Goal: Information Seeking & Learning: Learn about a topic

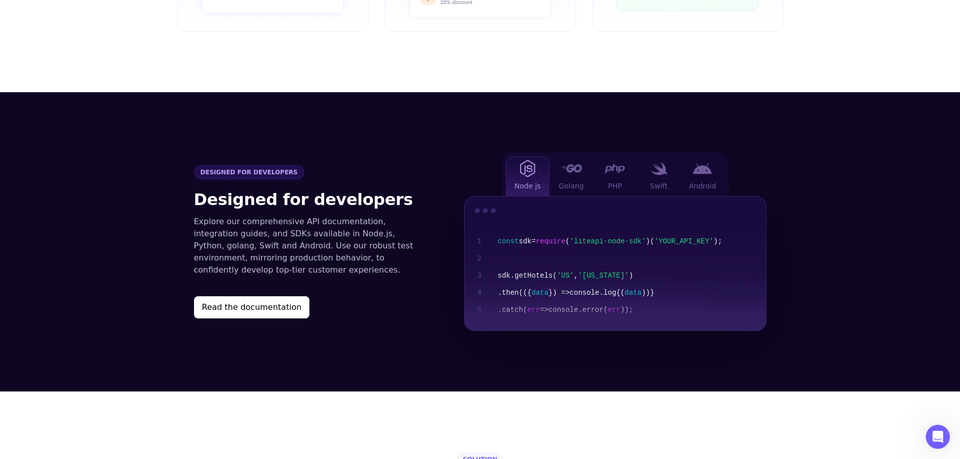
scroll to position [1008, 0]
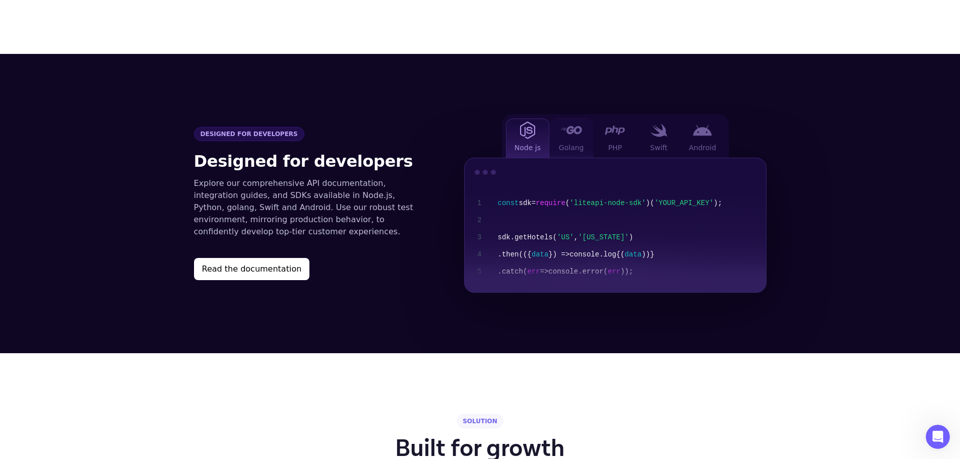
click at [564, 124] on div at bounding box center [571, 130] width 20 height 13
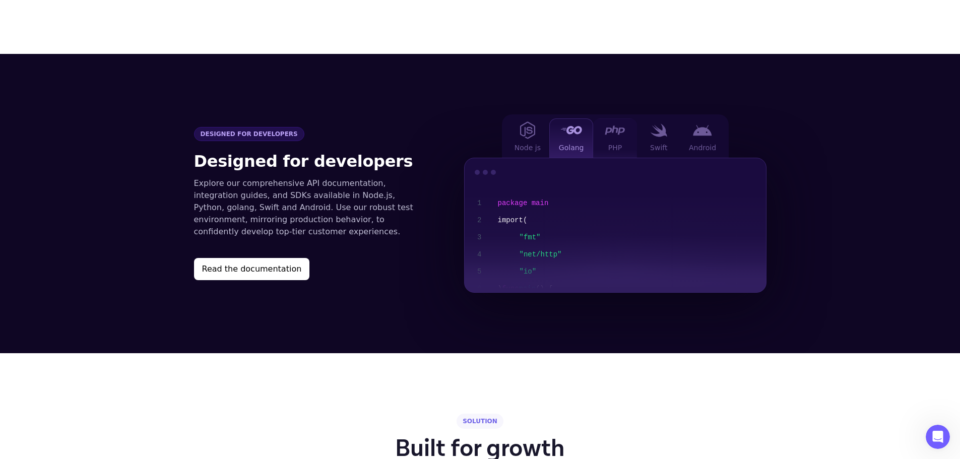
click at [619, 125] on img at bounding box center [615, 130] width 20 height 10
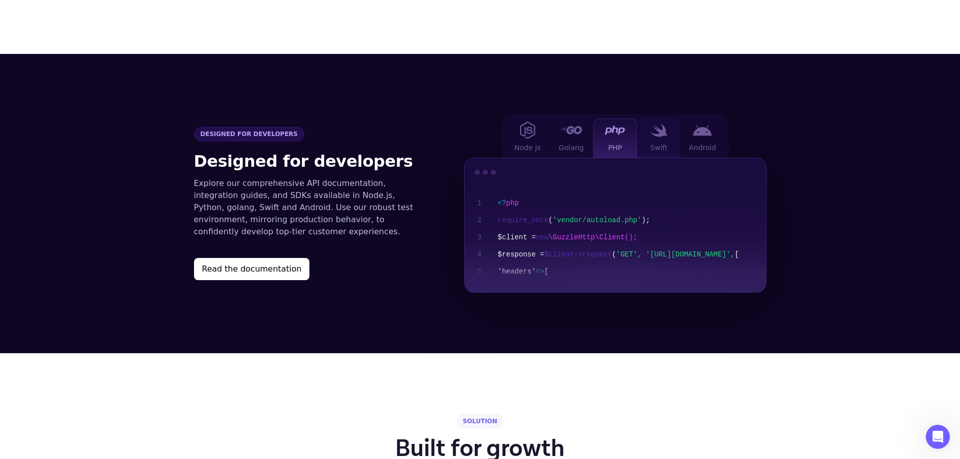
click at [671, 118] on div "Swift" at bounding box center [659, 137] width 44 height 39
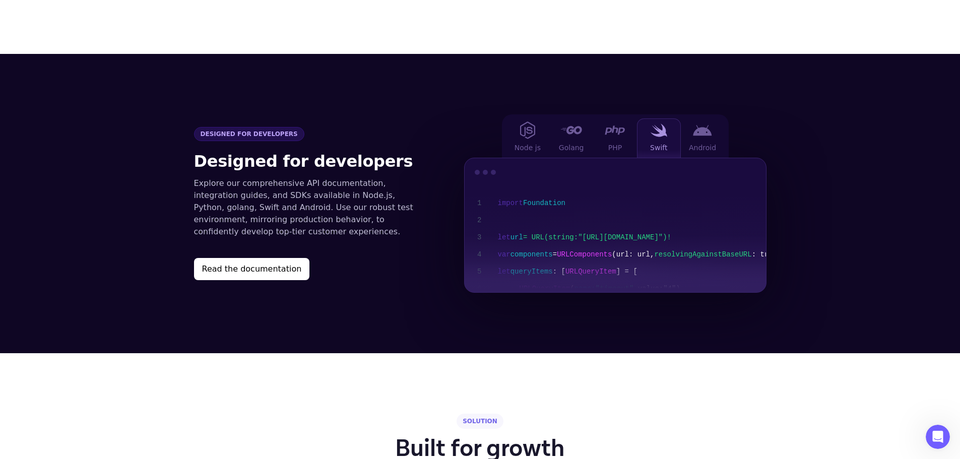
drag, startPoint x: 705, startPoint y: 120, endPoint x: 662, endPoint y: 130, distance: 43.4
click at [706, 125] on img at bounding box center [702, 130] width 19 height 11
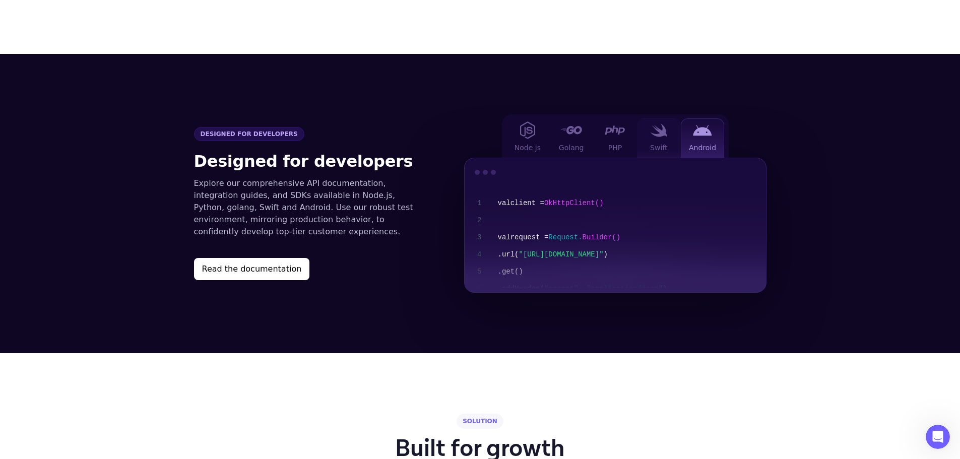
click at [656, 143] on span "Swift" at bounding box center [658, 148] width 17 height 10
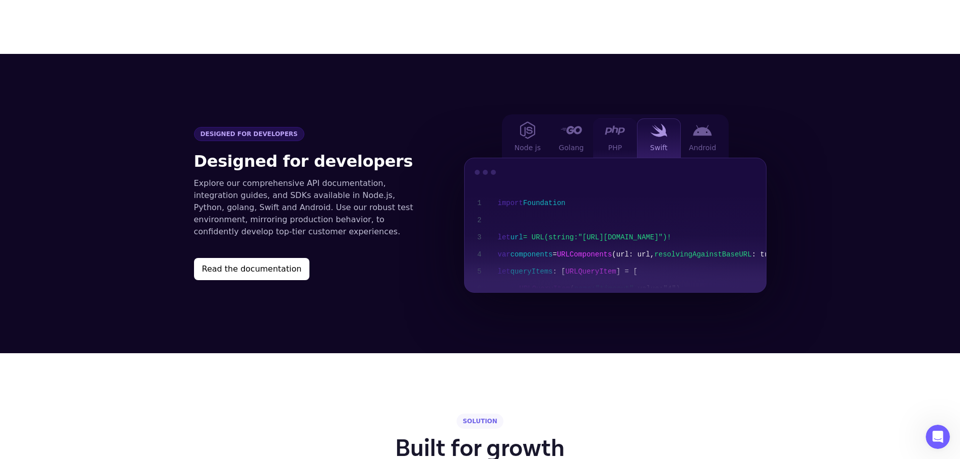
click at [609, 143] on span "PHP" at bounding box center [615, 148] width 14 height 10
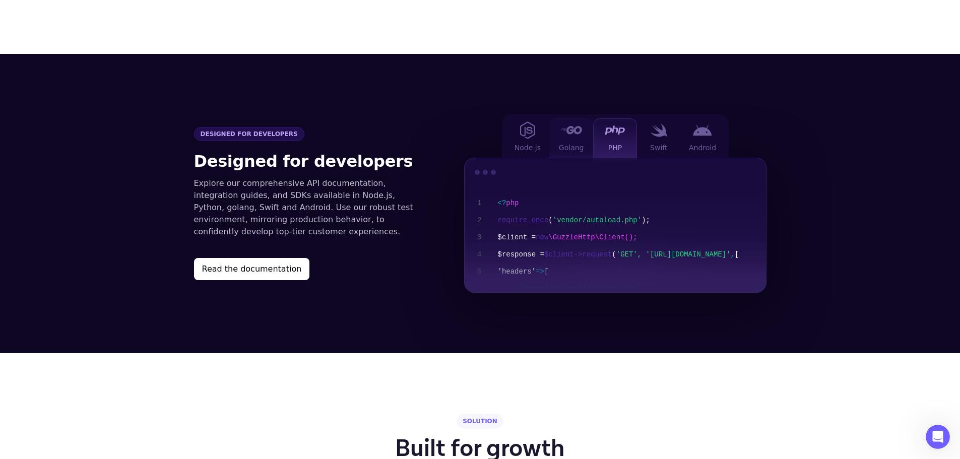
click at [563, 143] on span "Golang" at bounding box center [571, 148] width 25 height 10
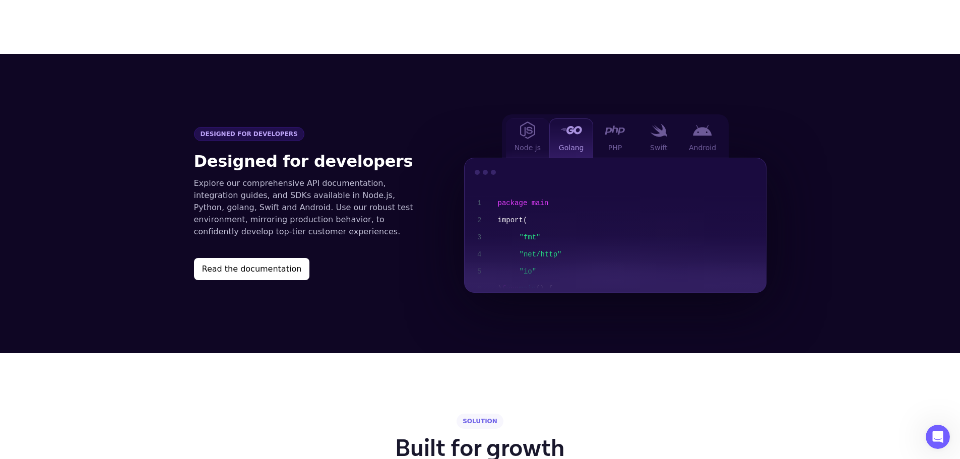
click at [527, 143] on span "Node js" at bounding box center [528, 148] width 26 height 10
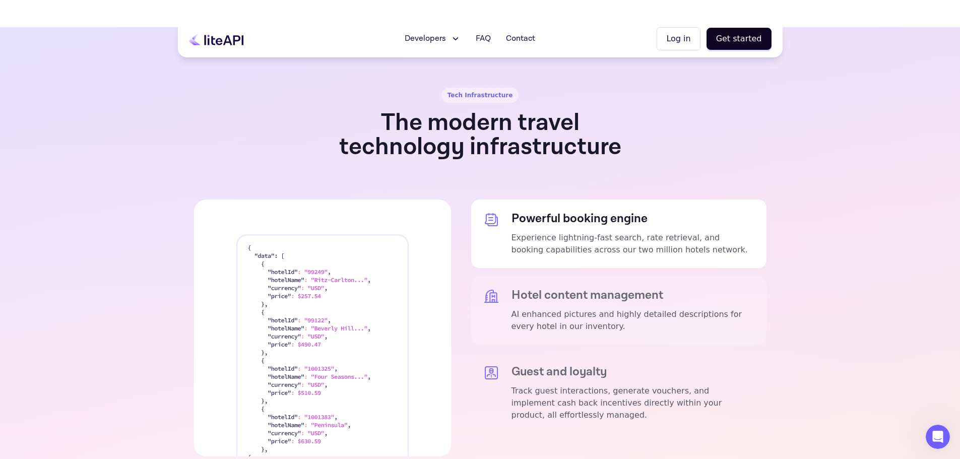
scroll to position [1764, 0]
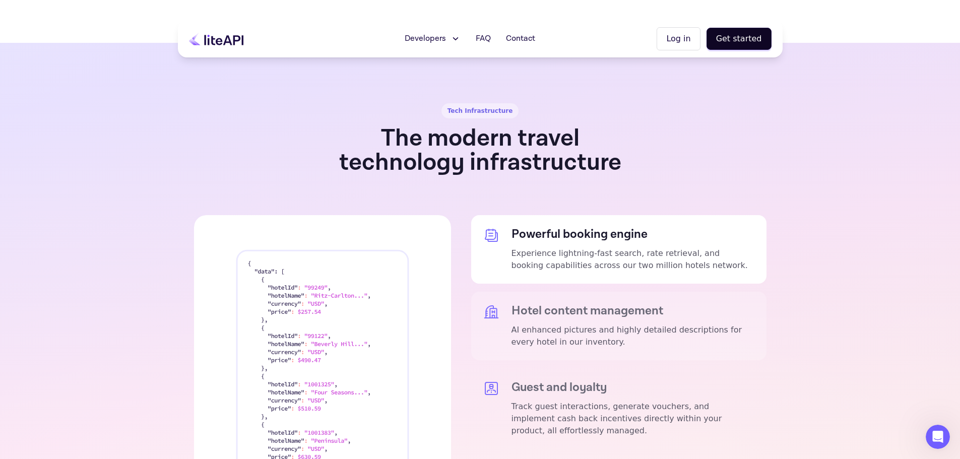
click at [621, 304] on h5 "Hotel content management" at bounding box center [633, 311] width 243 height 14
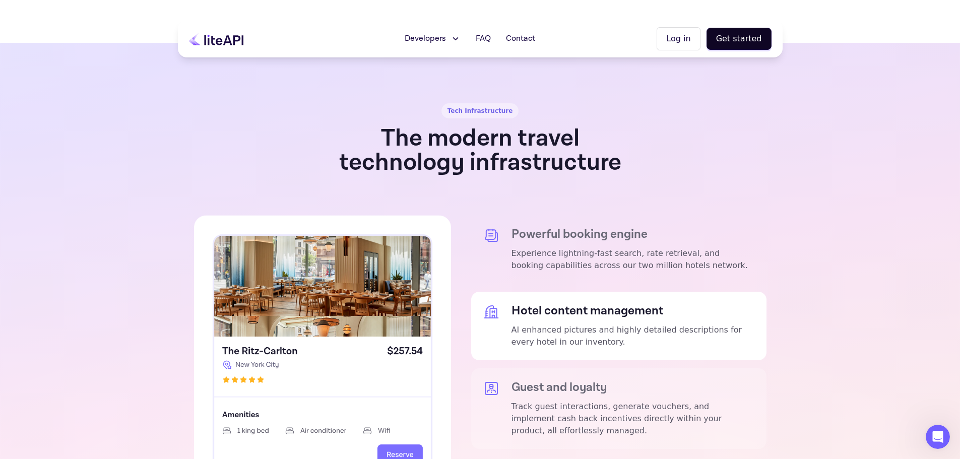
click at [592, 401] on p "Track guest interactions, generate vouchers, and implement cash back incentives…" at bounding box center [633, 419] width 243 height 36
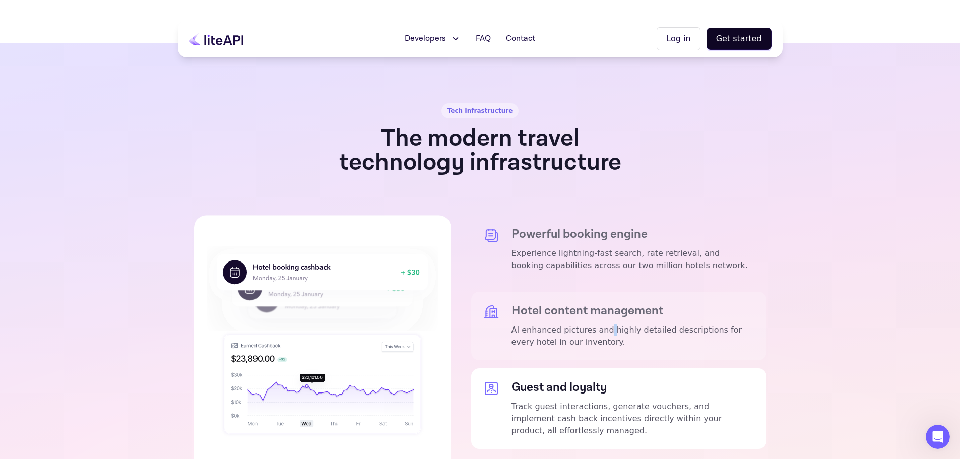
drag, startPoint x: 598, startPoint y: 307, endPoint x: 588, endPoint y: 317, distance: 14.3
click at [597, 324] on p "AI enhanced pictures and highly detailed descriptions for every hotel in our in…" at bounding box center [633, 336] width 243 height 24
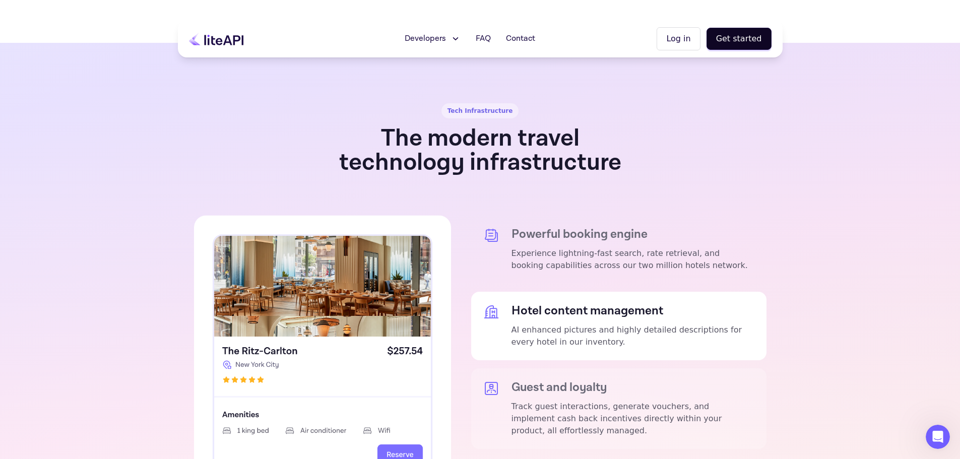
click at [575, 380] on div "Guest and loyalty Track guest interactions, generate vouchers, and implement ca…" at bounding box center [633, 408] width 243 height 56
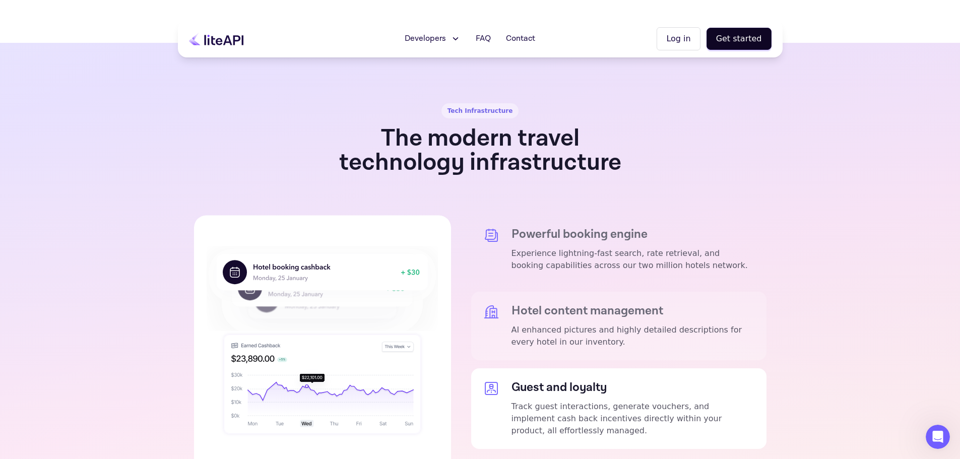
click at [593, 304] on h5 "Hotel content management" at bounding box center [633, 311] width 243 height 14
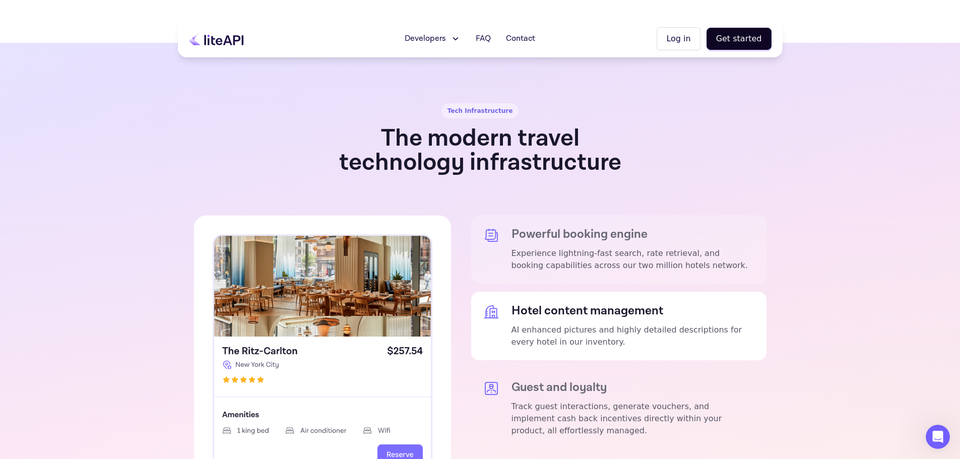
click at [586, 227] on div "Powerful booking engine Experience lightning-fast search, rate retrieval, and b…" at bounding box center [633, 249] width 243 height 44
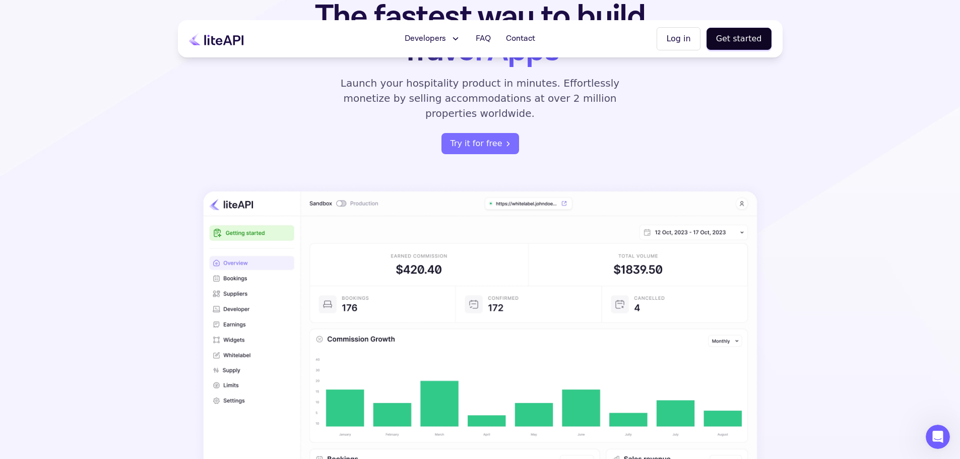
scroll to position [0, 0]
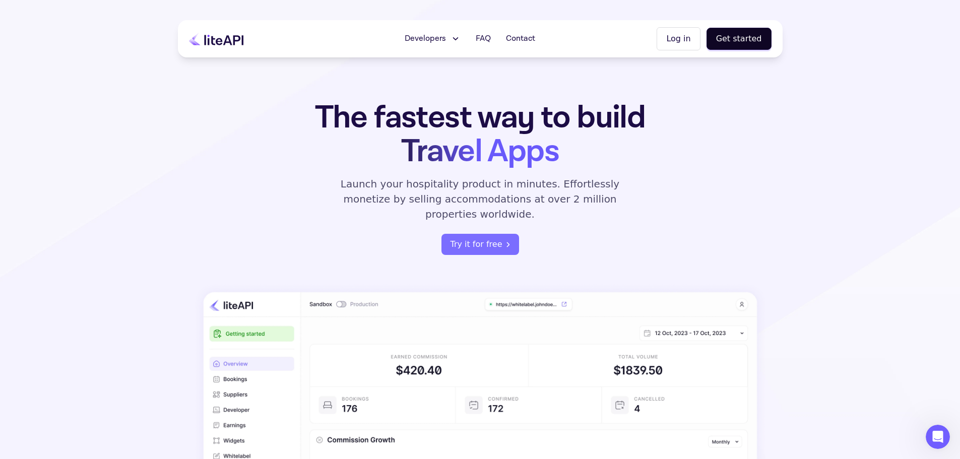
click at [581, 201] on p "Launch your hospitality product in minutes. Effortlessly monetize by selling ac…" at bounding box center [480, 198] width 302 height 45
